Goal: Use online tool/utility: Utilize a website feature to perform a specific function

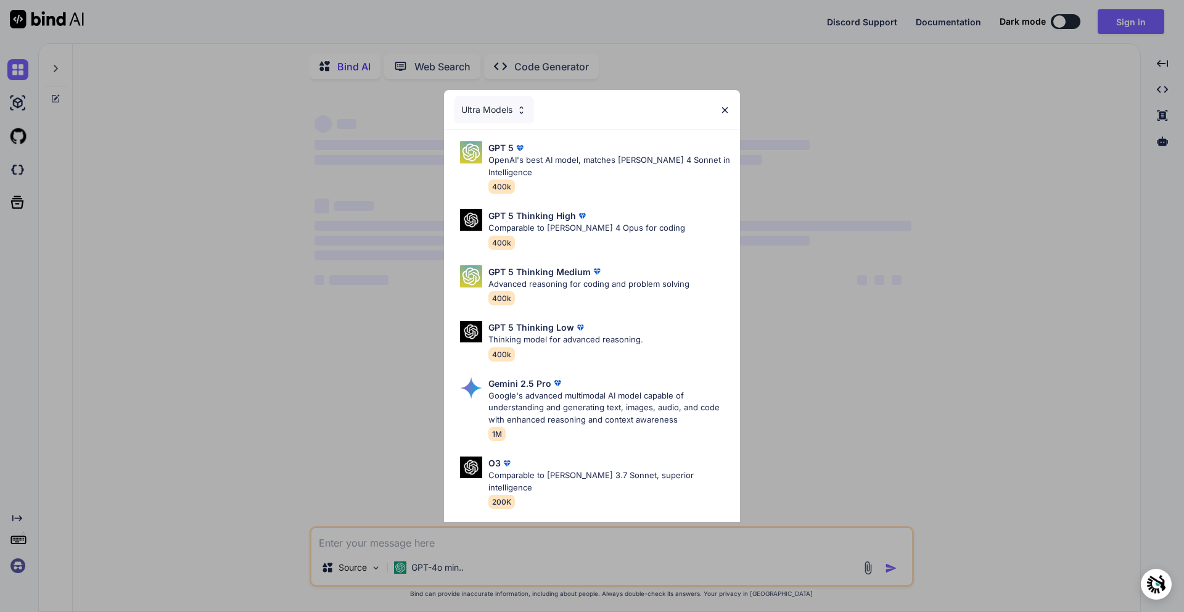
click at [391, 485] on div "Ultra Models GPT 5 OpenAI's best AI model, matches [PERSON_NAME] 4 Sonnet in In…" at bounding box center [592, 306] width 1184 height 612
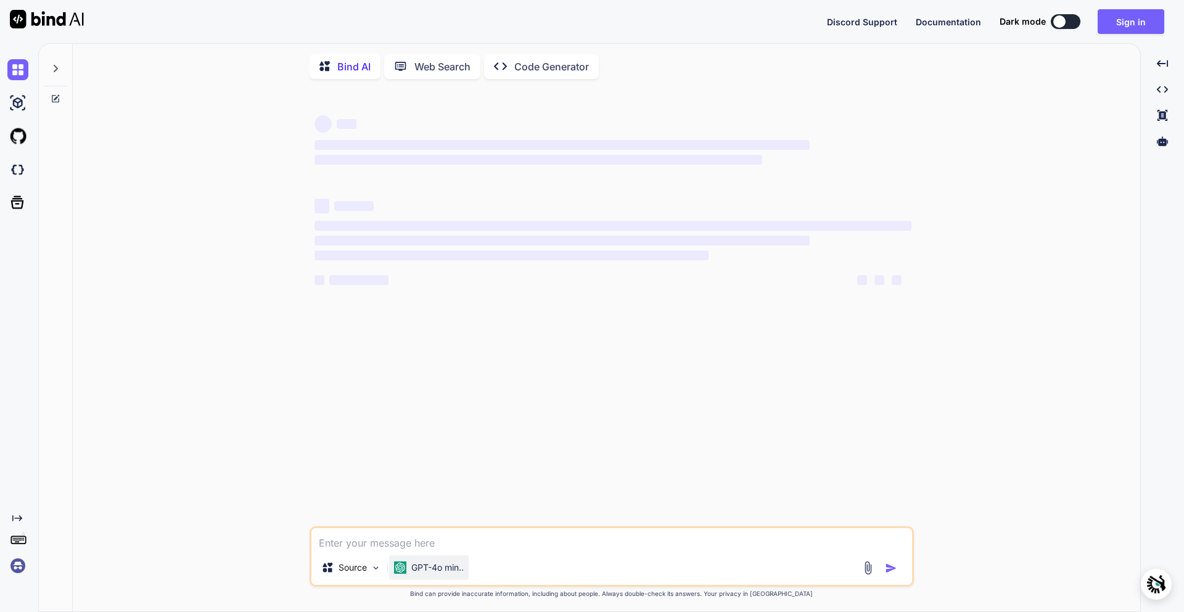
click at [434, 572] on p "GPT-4o min.." at bounding box center [437, 567] width 52 height 12
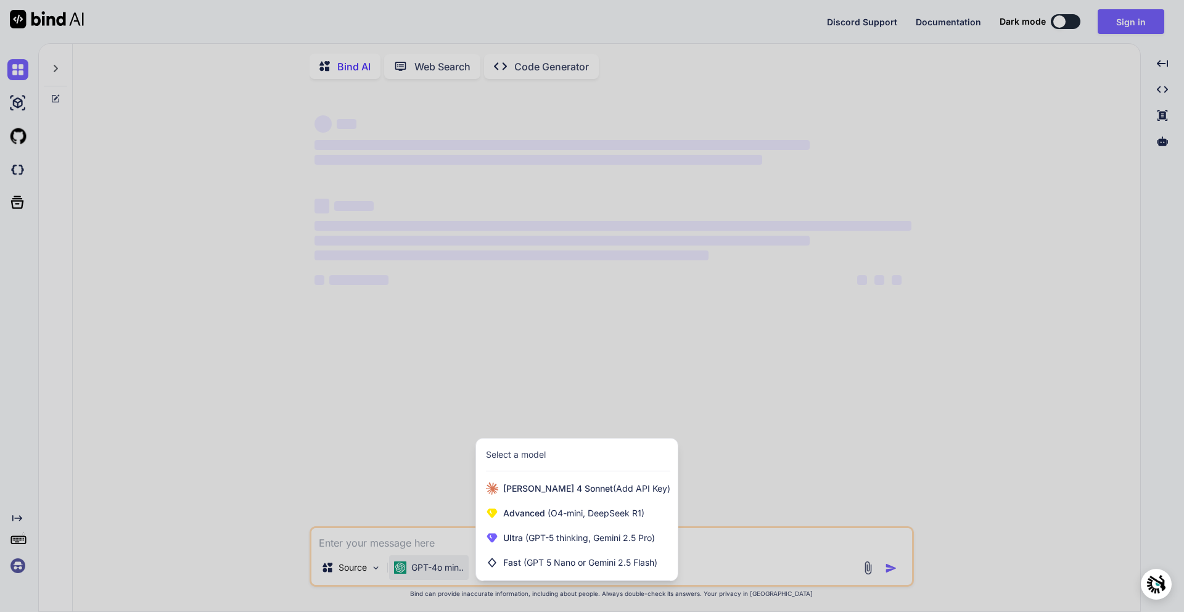
click at [536, 456] on div "Select a model" at bounding box center [516, 454] width 60 height 12
click at [509, 469] on div "Select a model" at bounding box center [577, 454] width 202 height 33
click at [554, 560] on span "(GPT 5 Nano or Gemini 2.5 Flash)" at bounding box center [590, 562] width 134 height 10
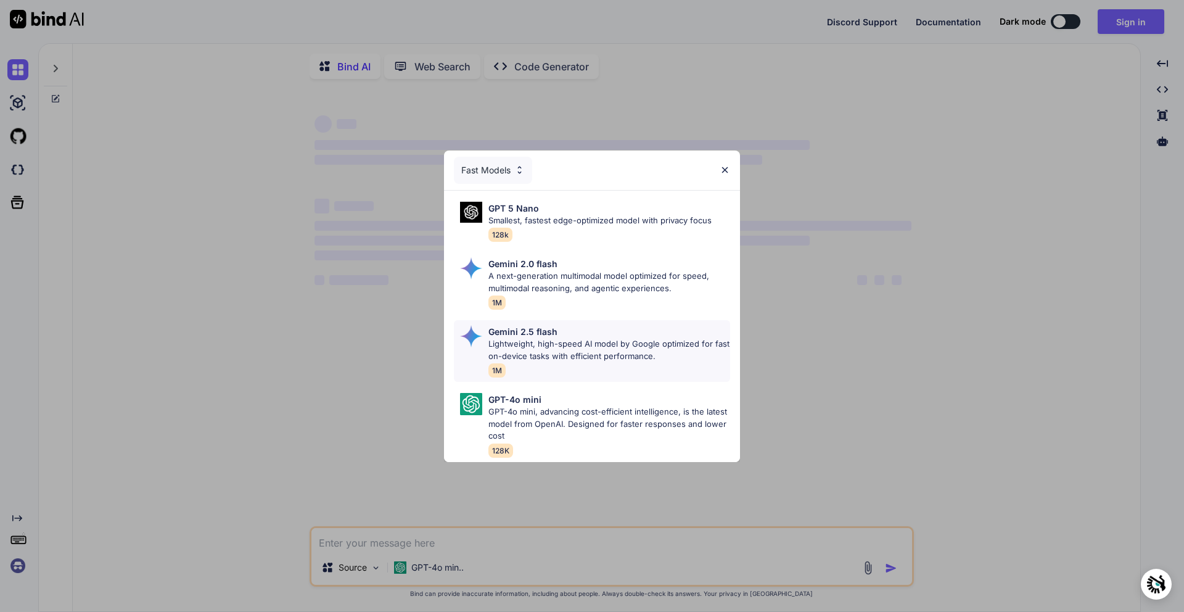
click at [599, 338] on p "Lightweight, high-speed AI model by Google optimized for fast on-device tasks w…" at bounding box center [609, 350] width 242 height 24
type textarea "x"
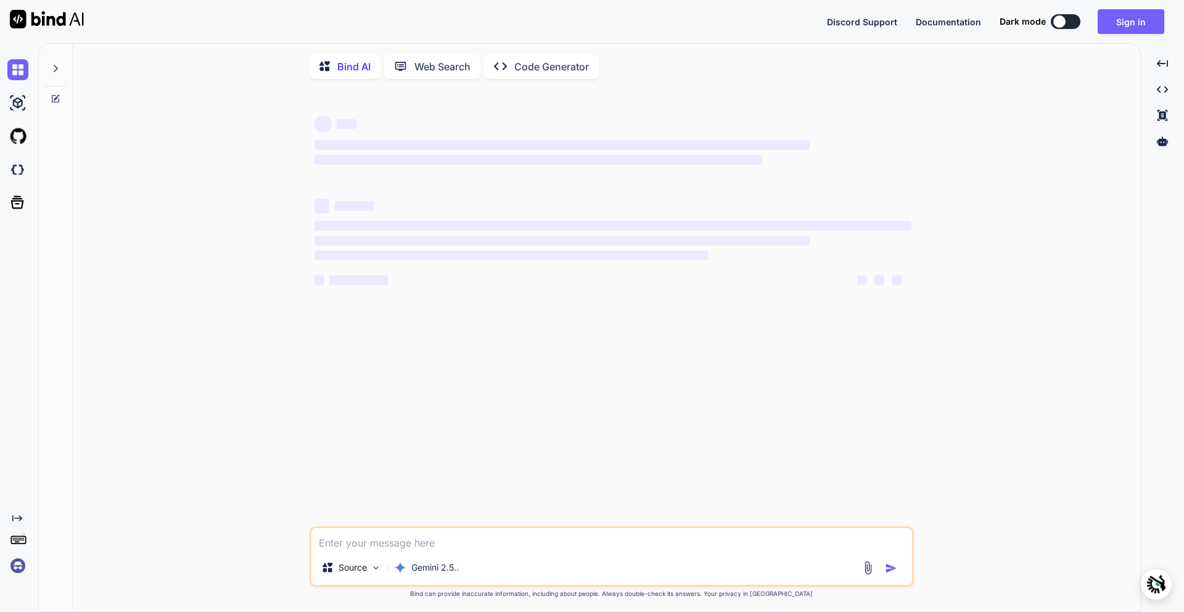
click at [408, 540] on textarea at bounding box center [611, 539] width 601 height 22
